Goal: Navigation & Orientation: Find specific page/section

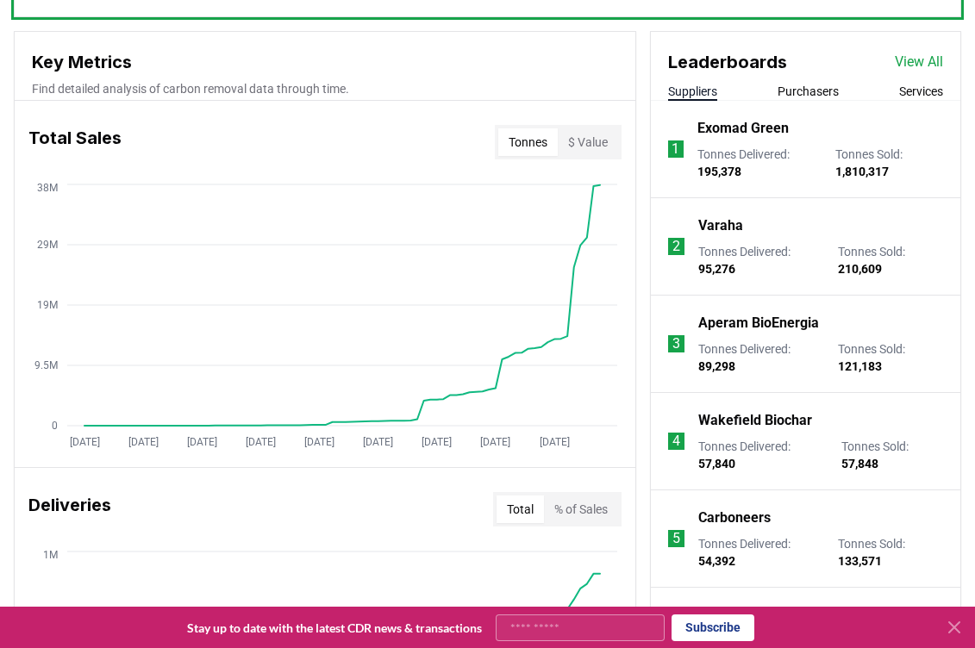
scroll to position [621, 0]
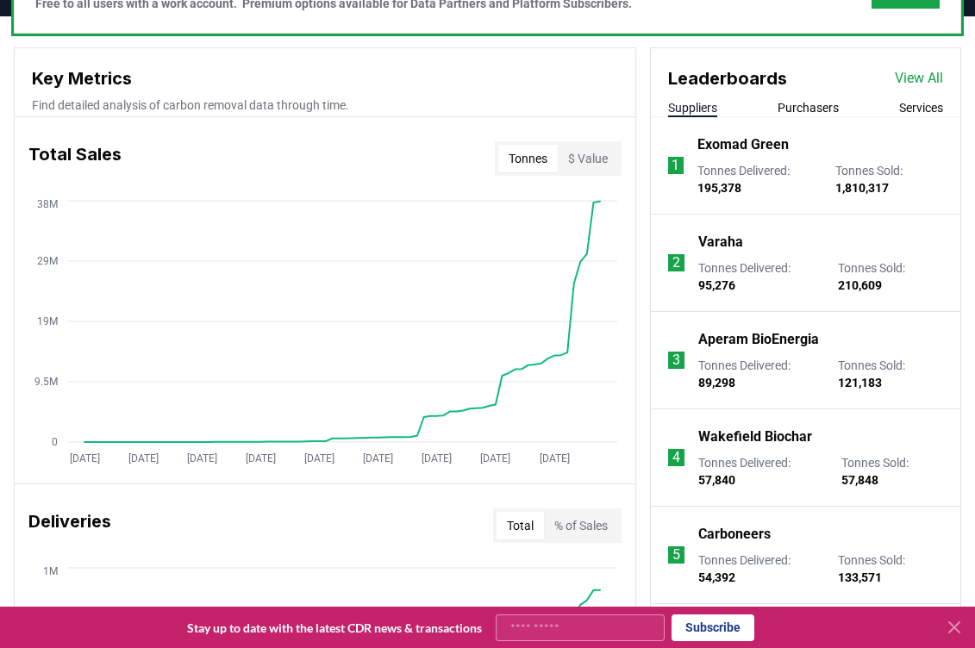
click at [690, 75] on link "View All" at bounding box center [918, 78] width 48 height 21
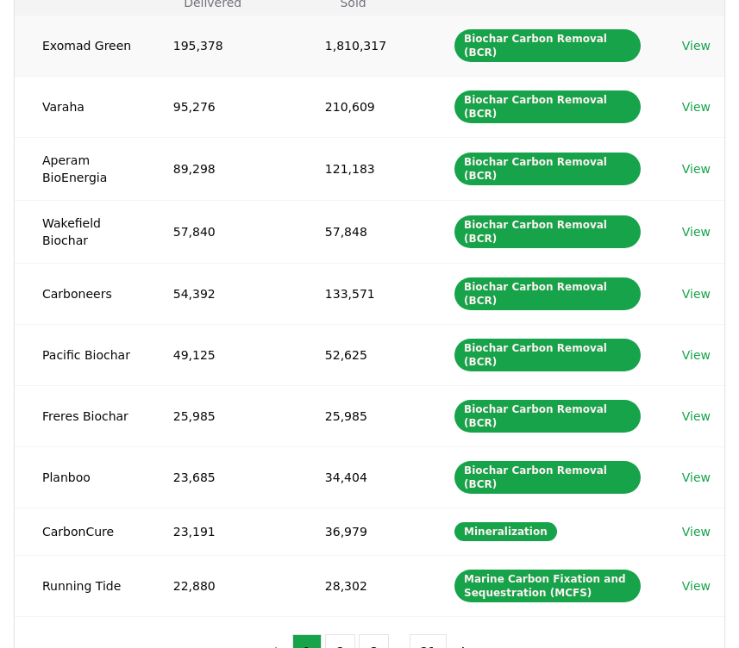
scroll to position [260, 0]
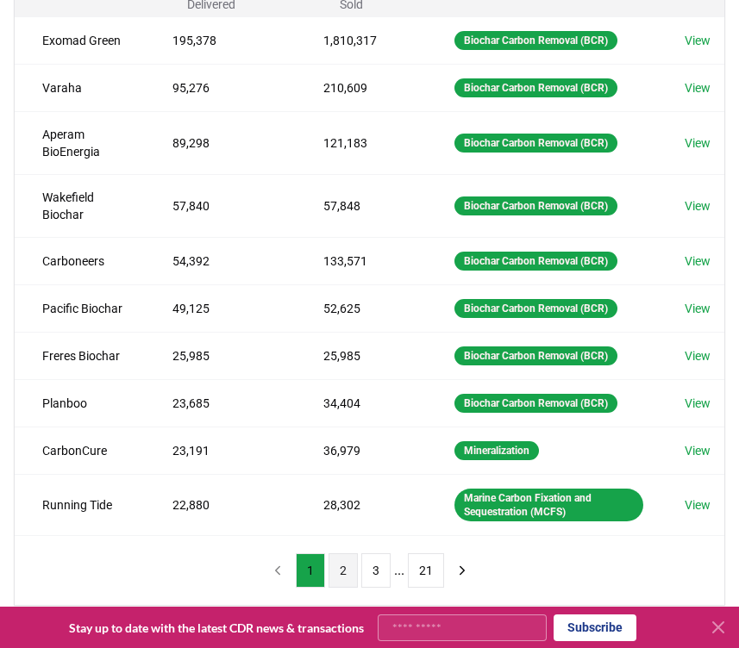
click at [350, 575] on button "2" at bounding box center [342, 570] width 29 height 34
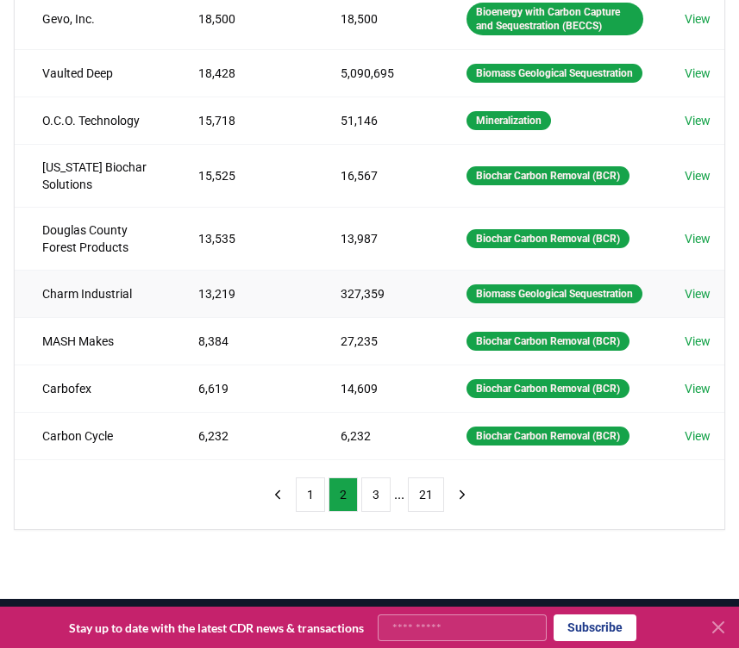
scroll to position [393, 0]
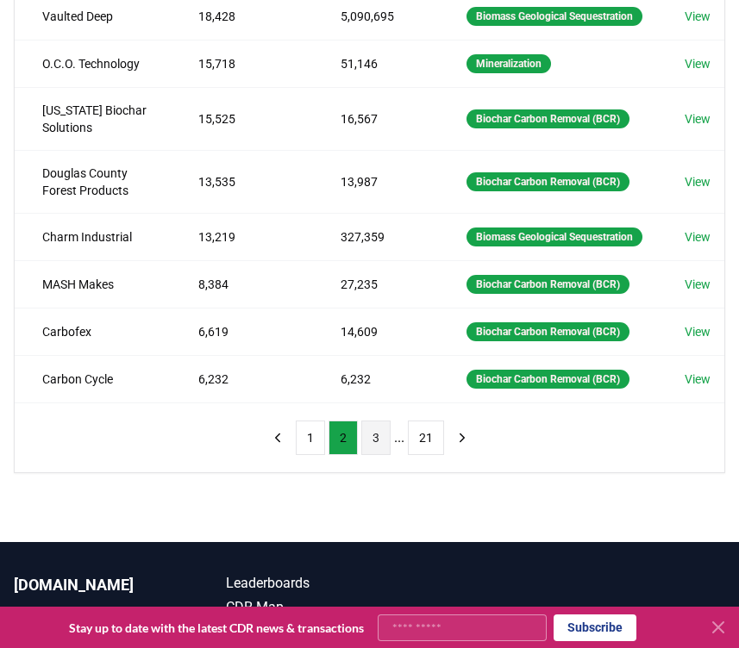
click at [379, 455] on button "3" at bounding box center [375, 438] width 29 height 34
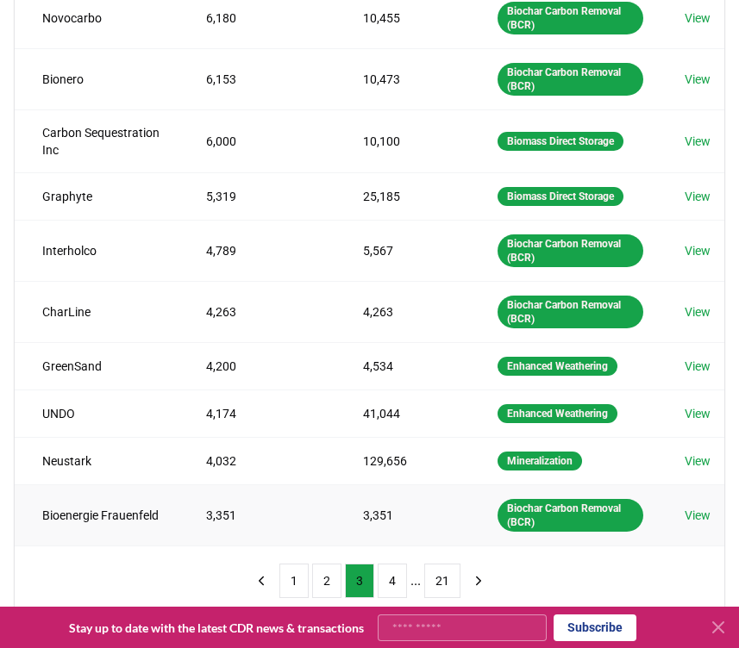
scroll to position [291, 0]
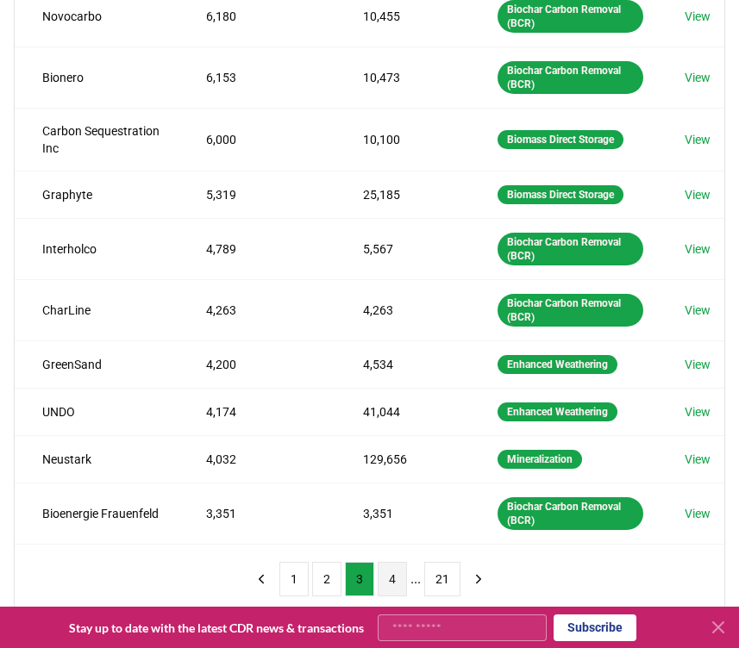
click at [387, 575] on button "4" at bounding box center [391, 579] width 29 height 34
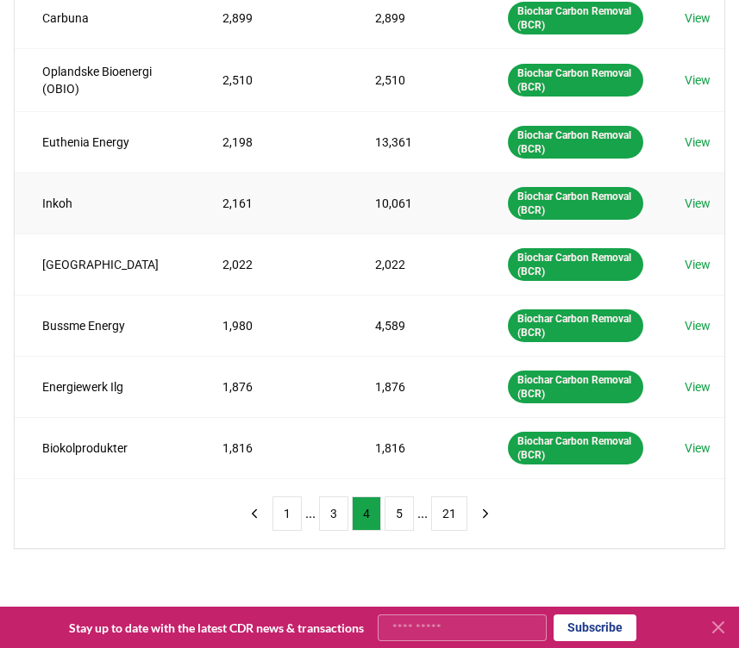
scroll to position [437, 0]
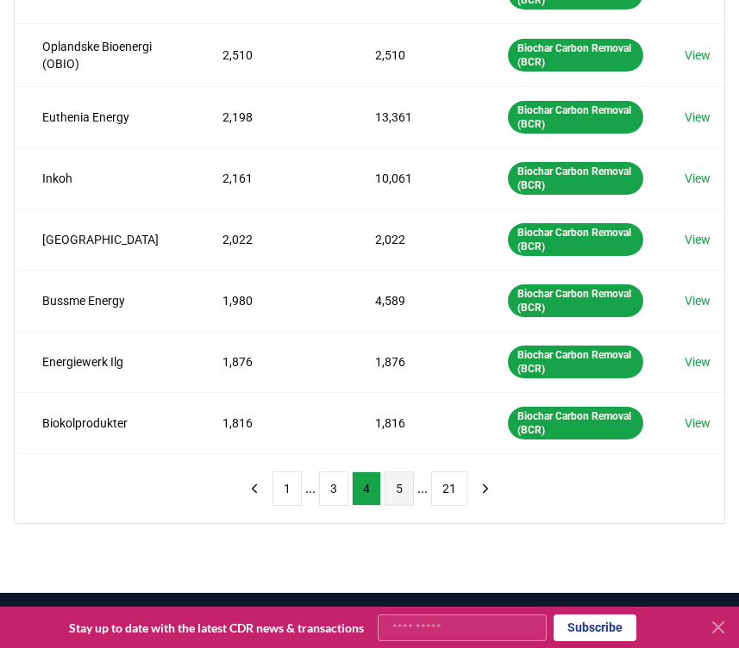
click at [384, 476] on button "5" at bounding box center [398, 488] width 29 height 34
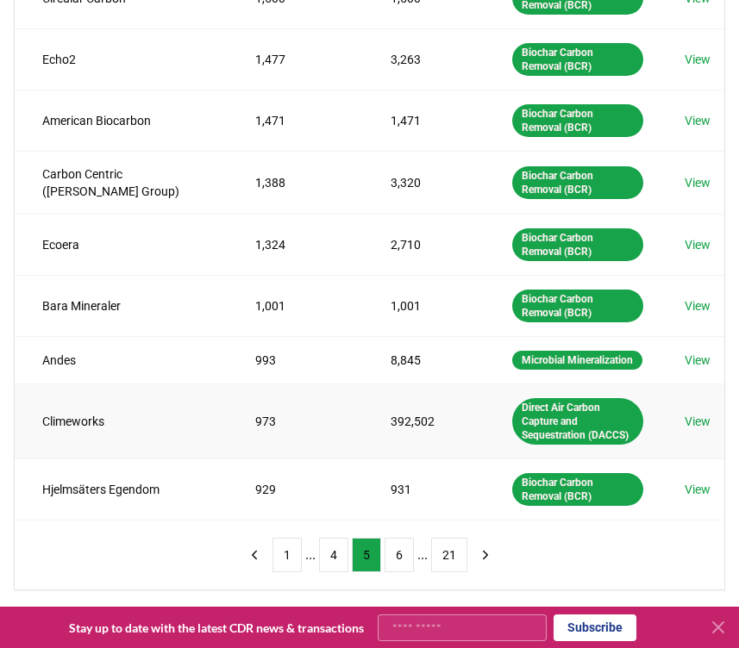
scroll to position [411, 0]
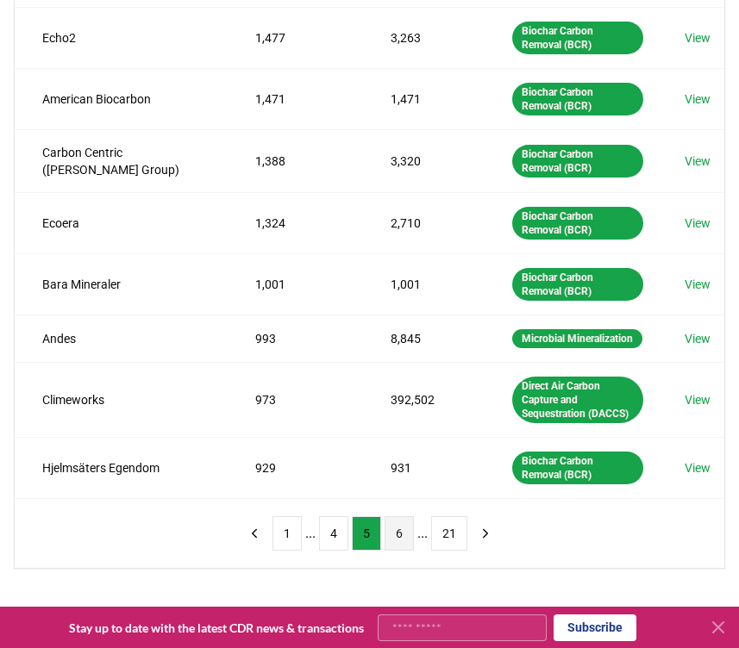
click at [396, 551] on button "6" at bounding box center [398, 533] width 29 height 34
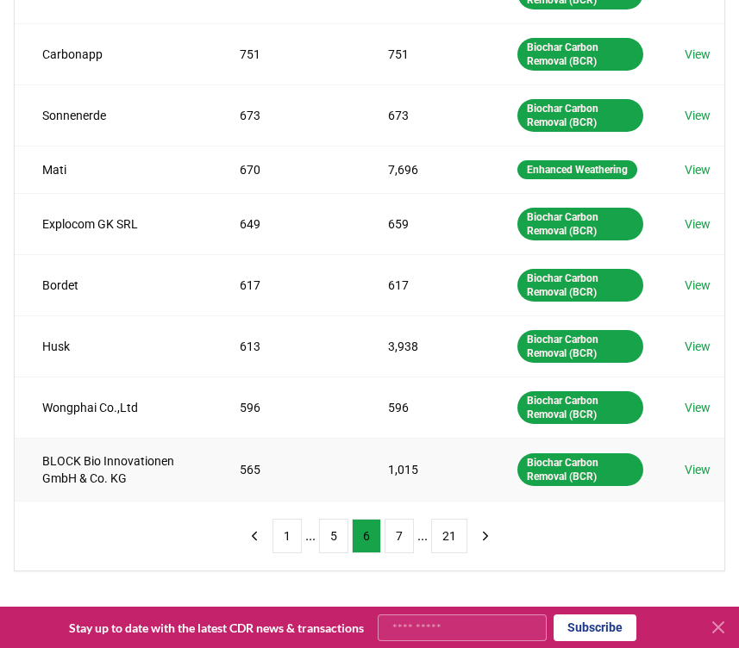
scroll to position [394, 0]
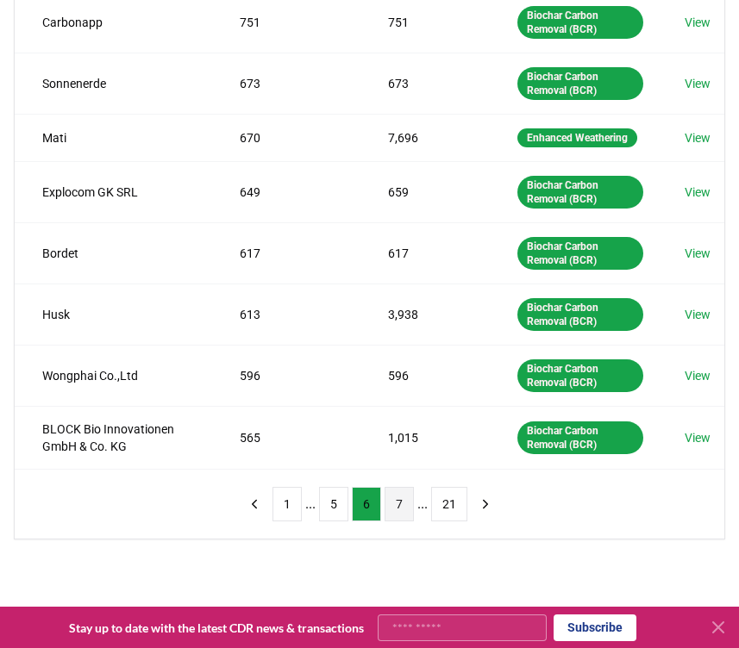
click at [402, 521] on button "7" at bounding box center [398, 504] width 29 height 34
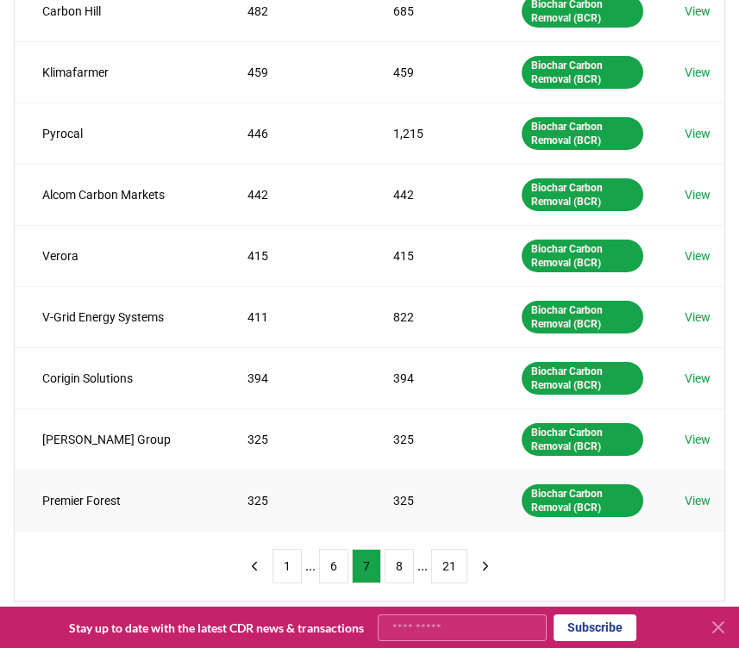
scroll to position [358, 0]
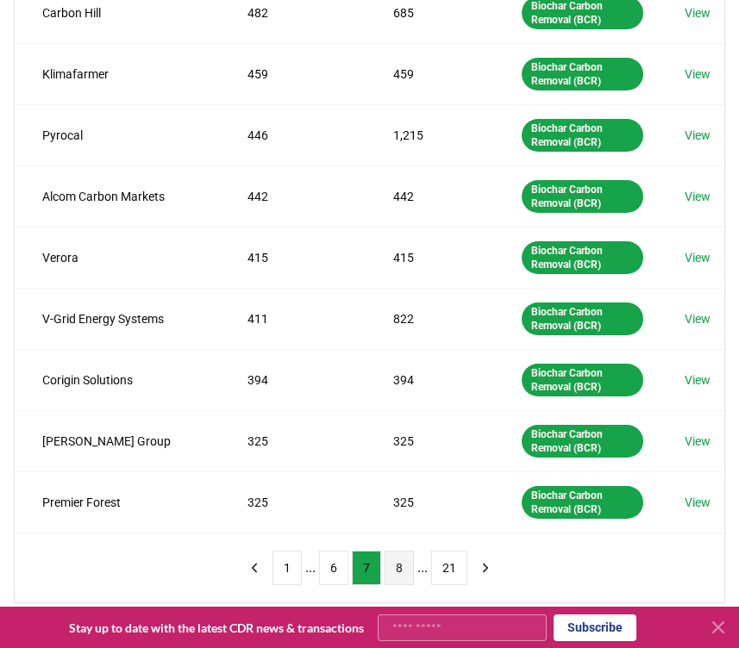
click at [401, 570] on button "8" at bounding box center [398, 568] width 29 height 34
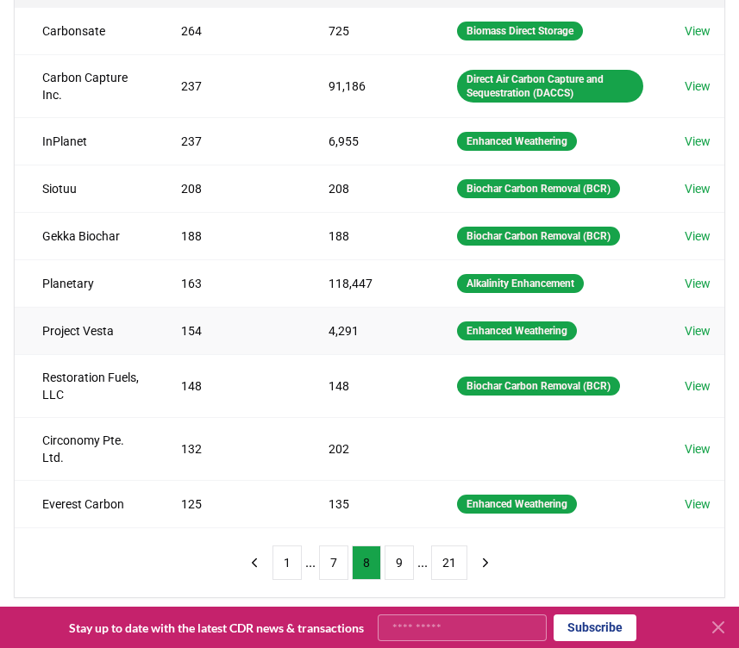
scroll to position [288, 0]
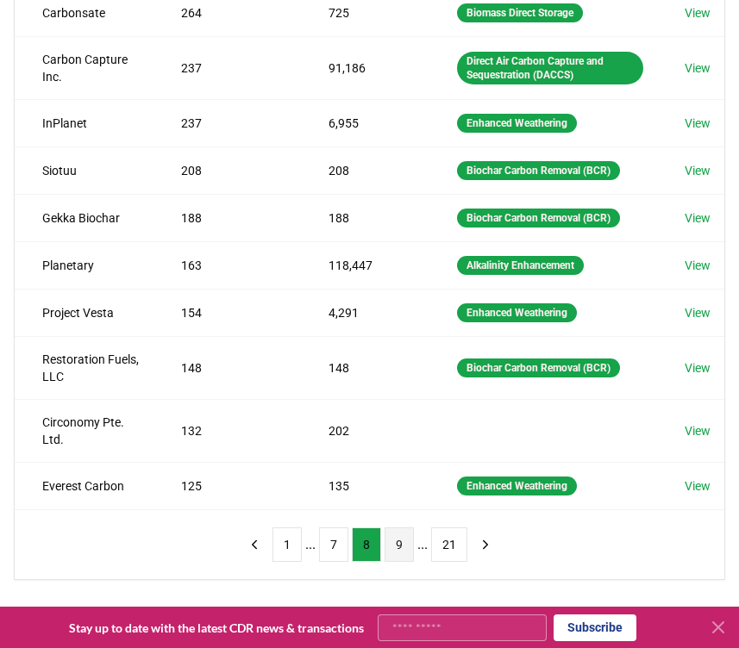
click at [394, 552] on button "9" at bounding box center [398, 544] width 29 height 34
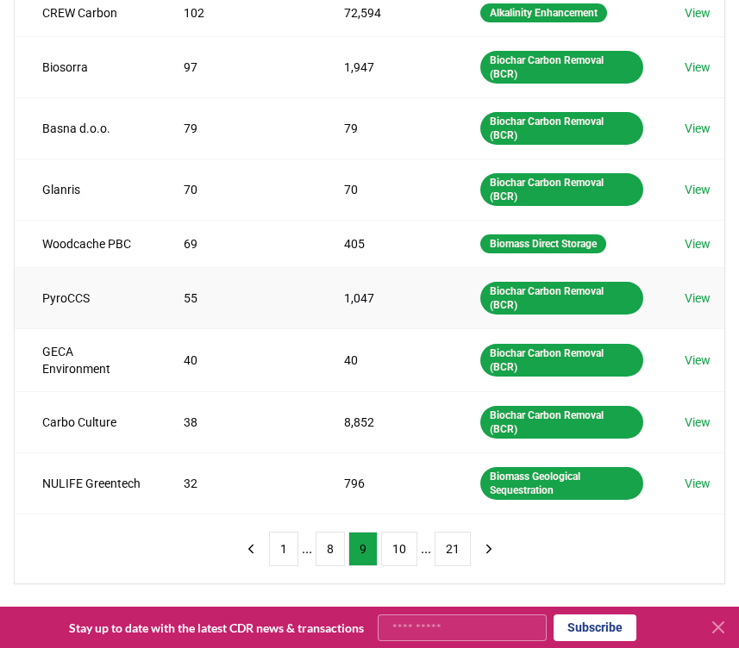
scroll to position [350, 0]
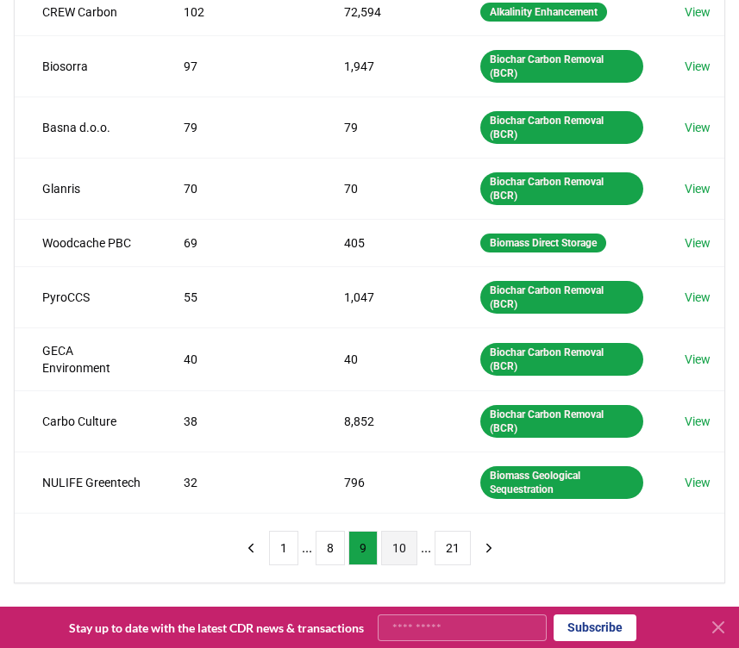
click at [395, 545] on button "10" at bounding box center [399, 548] width 36 height 34
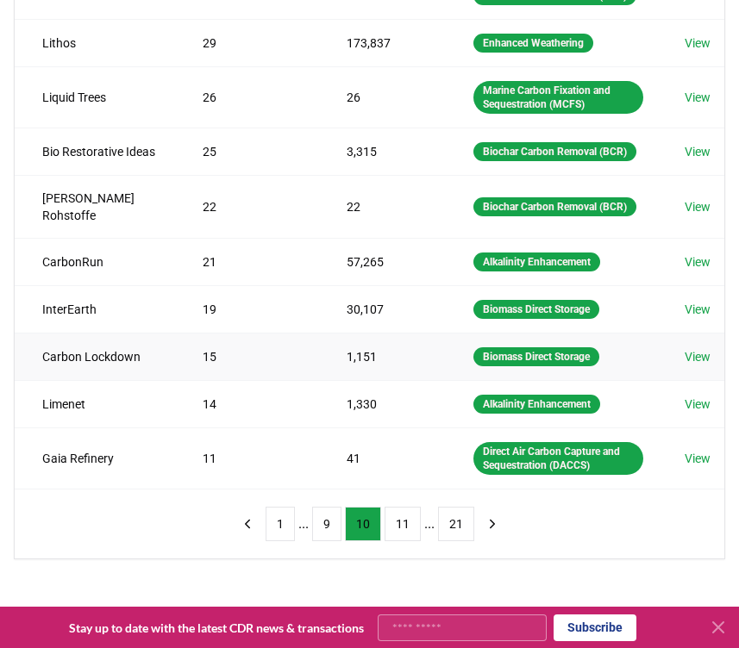
scroll to position [338, 0]
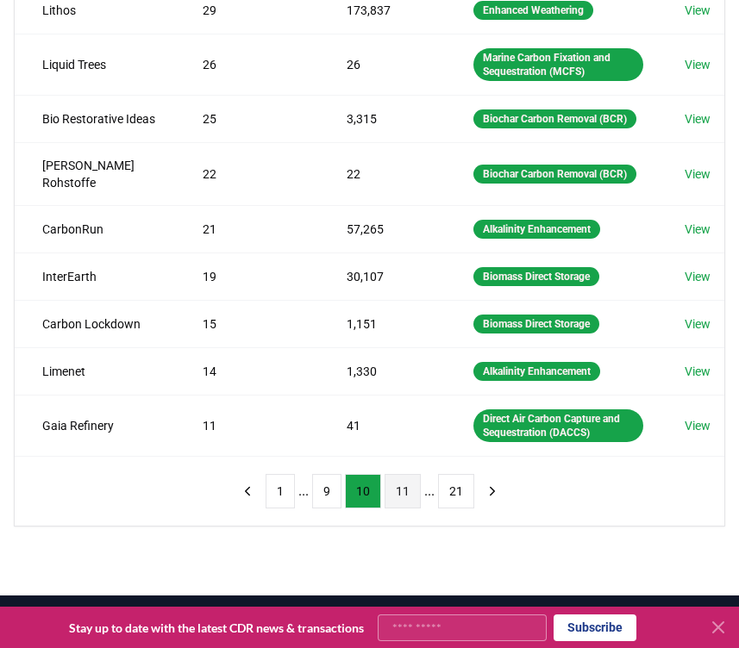
click at [391, 508] on button "11" at bounding box center [402, 491] width 36 height 34
